Goal: Transaction & Acquisition: Purchase product/service

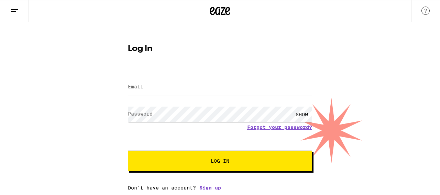
click at [132, 85] on label "Email" at bounding box center [135, 86] width 15 height 5
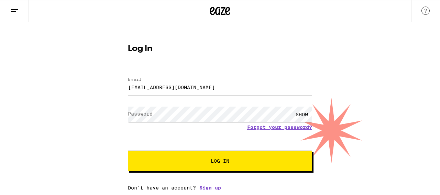
type input "deirdrefryerbaird@yahoo.com"
click at [137, 114] on label "Password" at bounding box center [140, 113] width 25 height 5
click at [217, 162] on span "Log In" at bounding box center [220, 160] width 19 height 5
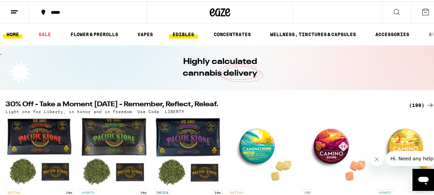
click at [182, 31] on link "EDIBLES" at bounding box center [183, 33] width 29 height 8
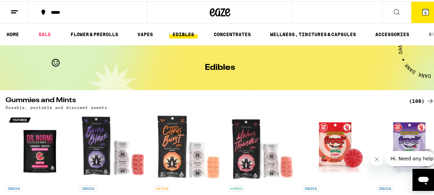
click at [301, 11] on div "***** 6" at bounding box center [220, 11] width 440 height 22
click at [392, 10] on icon at bounding box center [396, 11] width 8 height 8
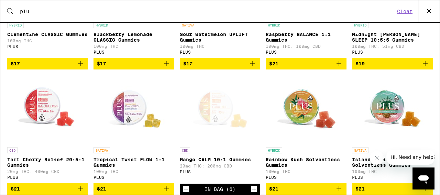
scroll to position [212, 0]
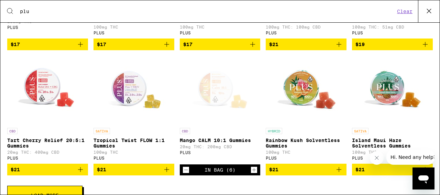
type input "plu"
click at [215, 172] on div "In Bag (6)" at bounding box center [219, 169] width 31 height 5
click at [184, 170] on icon "Decrement" at bounding box center [186, 170] width 4 height 0
click at [201, 150] on div "CBD Mango CALM 10:1 Gummies 20mg THC: 200mg CBD PLUS" at bounding box center [220, 144] width 81 height 33
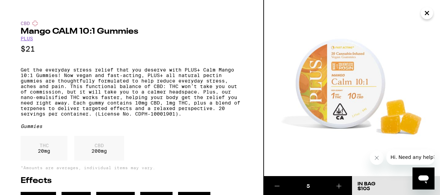
click at [340, 185] on icon at bounding box center [339, 186] width 8 height 8
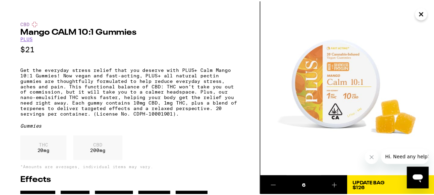
scroll to position [25, 0]
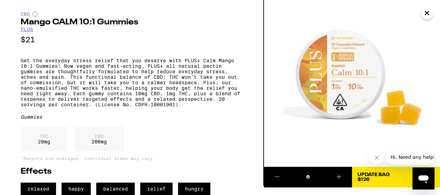
click at [362, 177] on span "$126" at bounding box center [363, 179] width 12 height 5
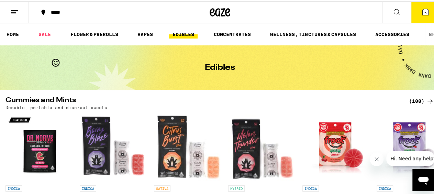
click at [422, 11] on icon at bounding box center [425, 11] width 6 height 6
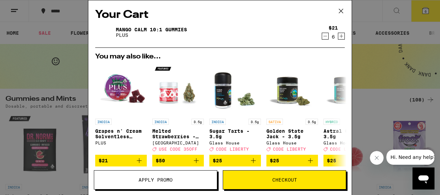
click at [294, 181] on span "Checkout" at bounding box center [284, 179] width 25 height 5
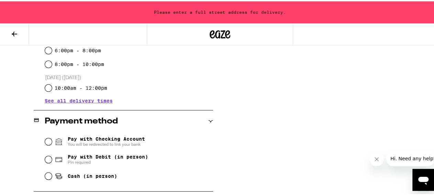
scroll to position [250, 0]
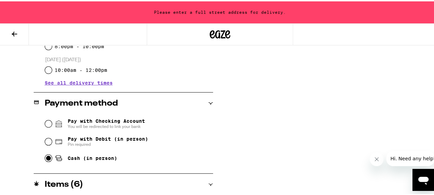
click at [46, 160] on input "Cash (in person)" at bounding box center [48, 156] width 7 height 7
radio input "true"
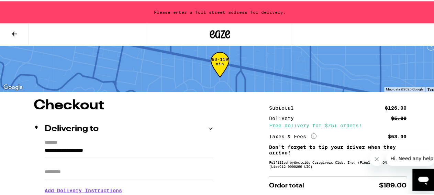
scroll to position [6, 0]
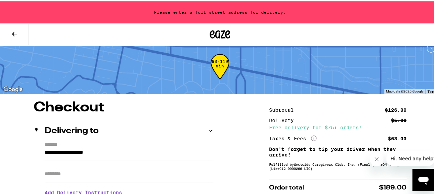
click at [45, 150] on input "**********" at bounding box center [129, 153] width 168 height 12
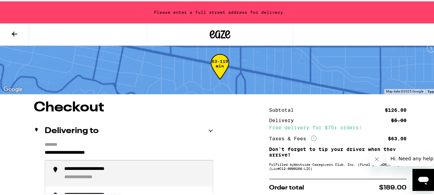
click at [77, 168] on div "**********" at bounding box center [99, 168] width 71 height 7
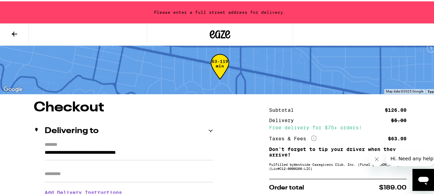
type input "**********"
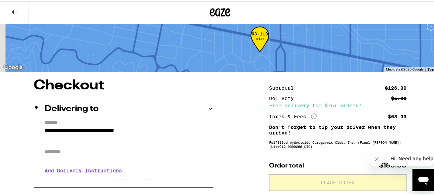
scroll to position [0, 0]
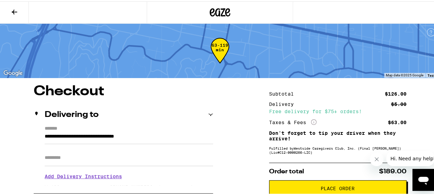
click at [329, 189] on span "Place Order" at bounding box center [337, 186] width 34 height 5
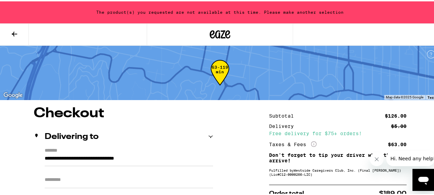
click at [121, 9] on div "The product(s) you requested are not available at this time. Please make anothe…" at bounding box center [220, 11] width 440 height 22
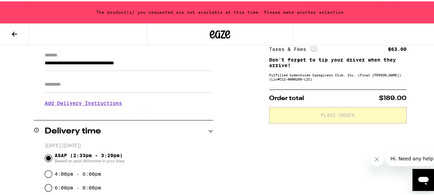
scroll to position [101, 0]
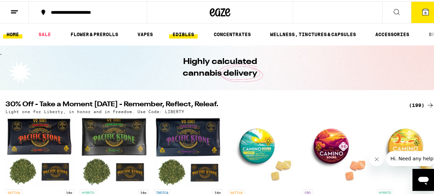
click at [183, 31] on link "EDIBLES" at bounding box center [183, 33] width 29 height 8
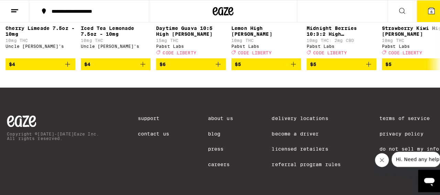
scroll to position [526, 0]
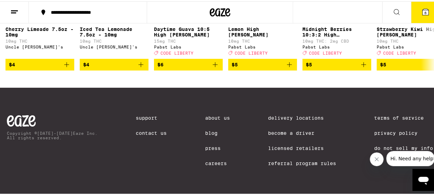
click at [422, 11] on icon at bounding box center [425, 11] width 6 height 6
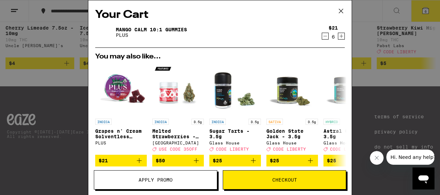
click at [289, 182] on span "Checkout" at bounding box center [284, 179] width 25 height 5
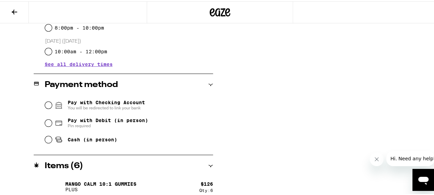
scroll to position [252, 0]
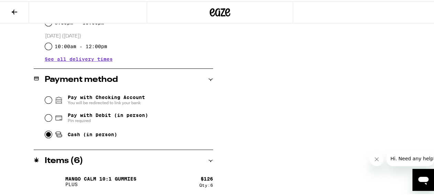
click at [49, 136] on input "Cash (in person)" at bounding box center [48, 132] width 7 height 7
radio input "true"
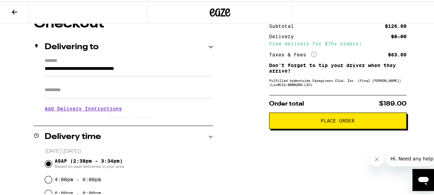
scroll to position [67, 0]
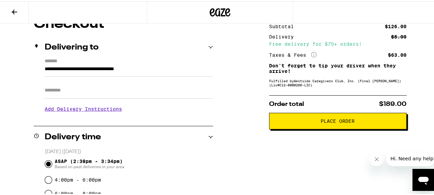
click at [332, 121] on span "Place Order" at bounding box center [337, 119] width 34 height 5
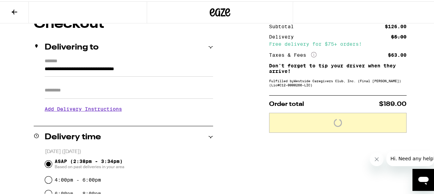
scroll to position [89, 0]
